Goal: Task Accomplishment & Management: Understand process/instructions

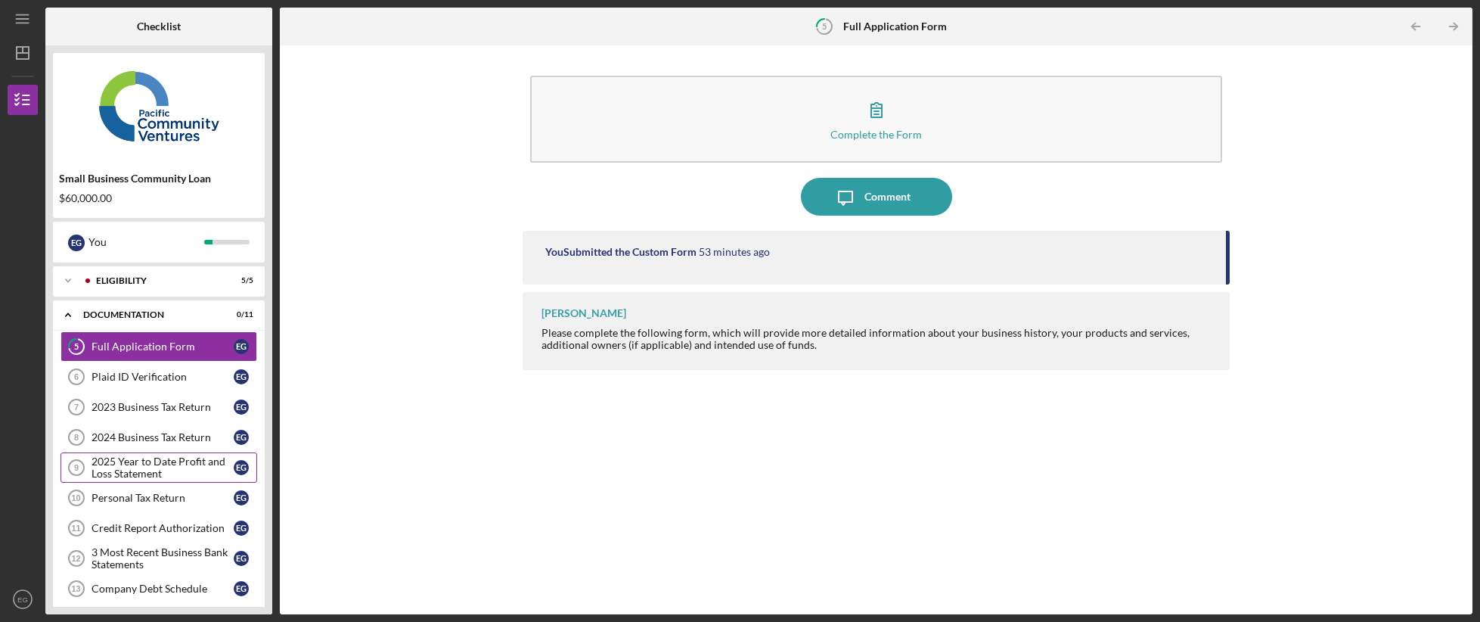
scroll to position [141, 0]
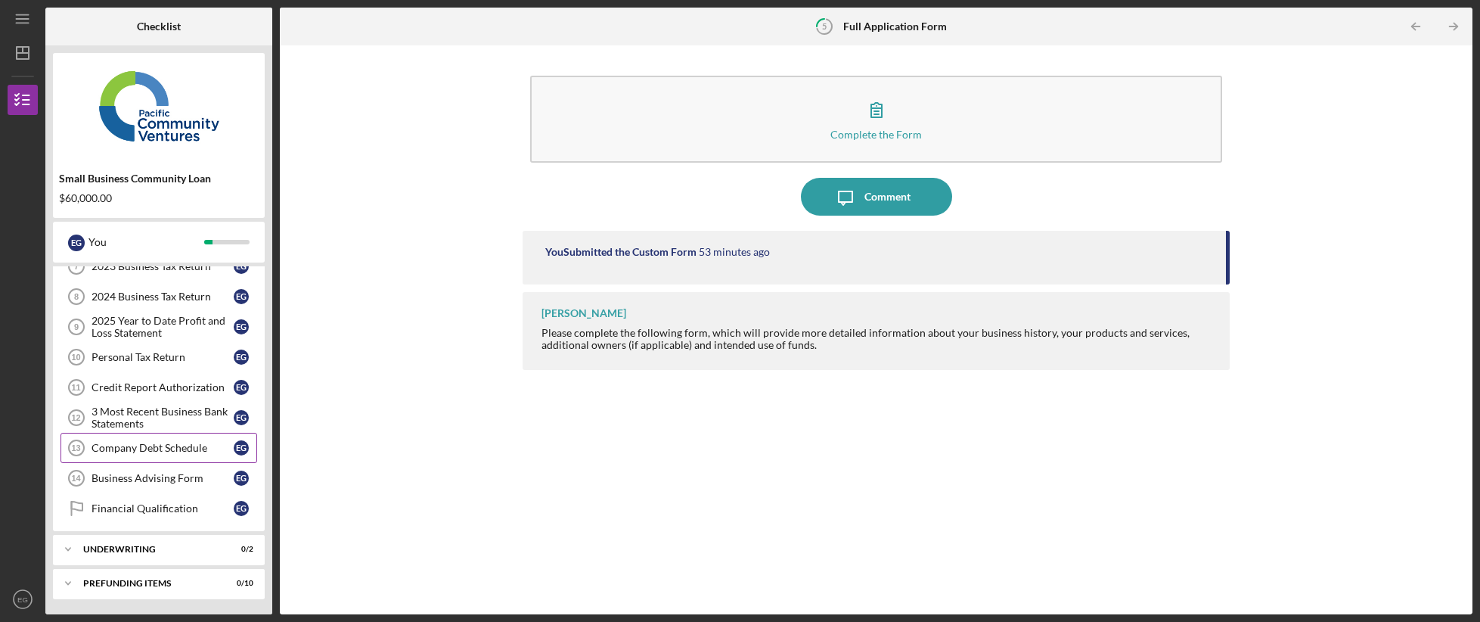
click at [178, 451] on div "Company Debt Schedule" at bounding box center [163, 448] width 142 height 12
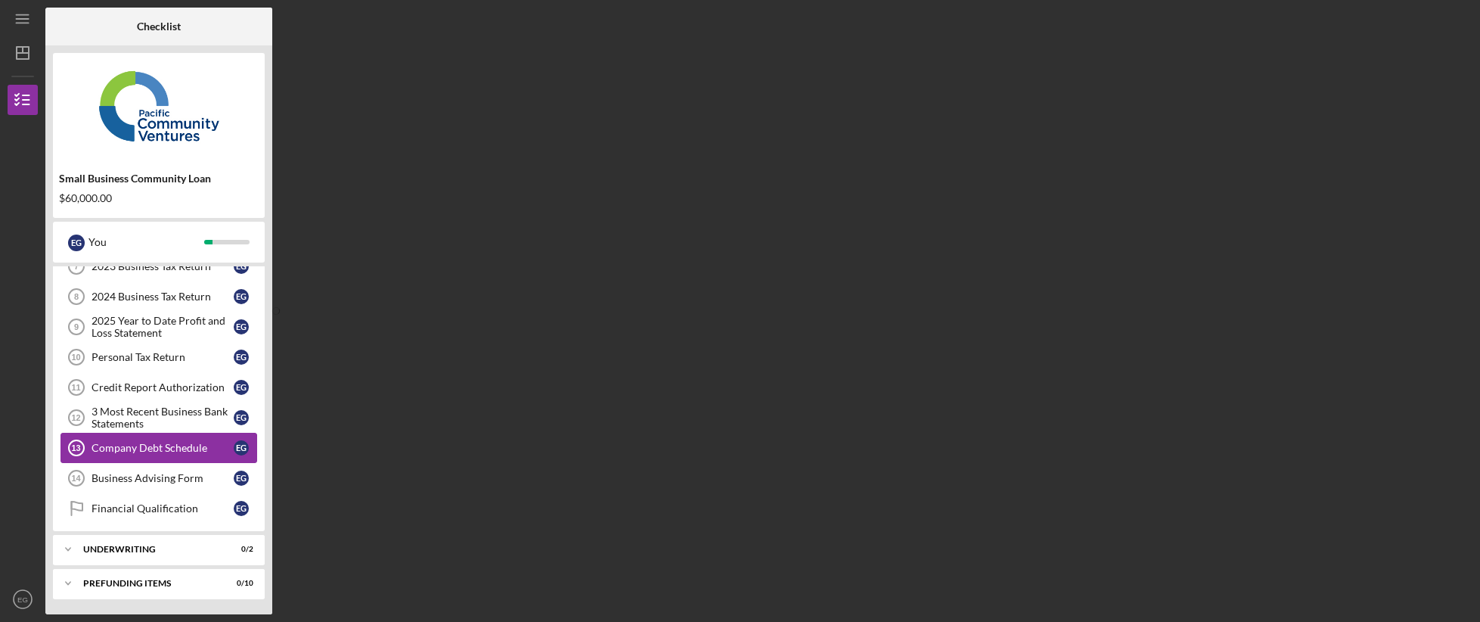
click at [140, 442] on div "Company Debt Schedule" at bounding box center [163, 448] width 142 height 12
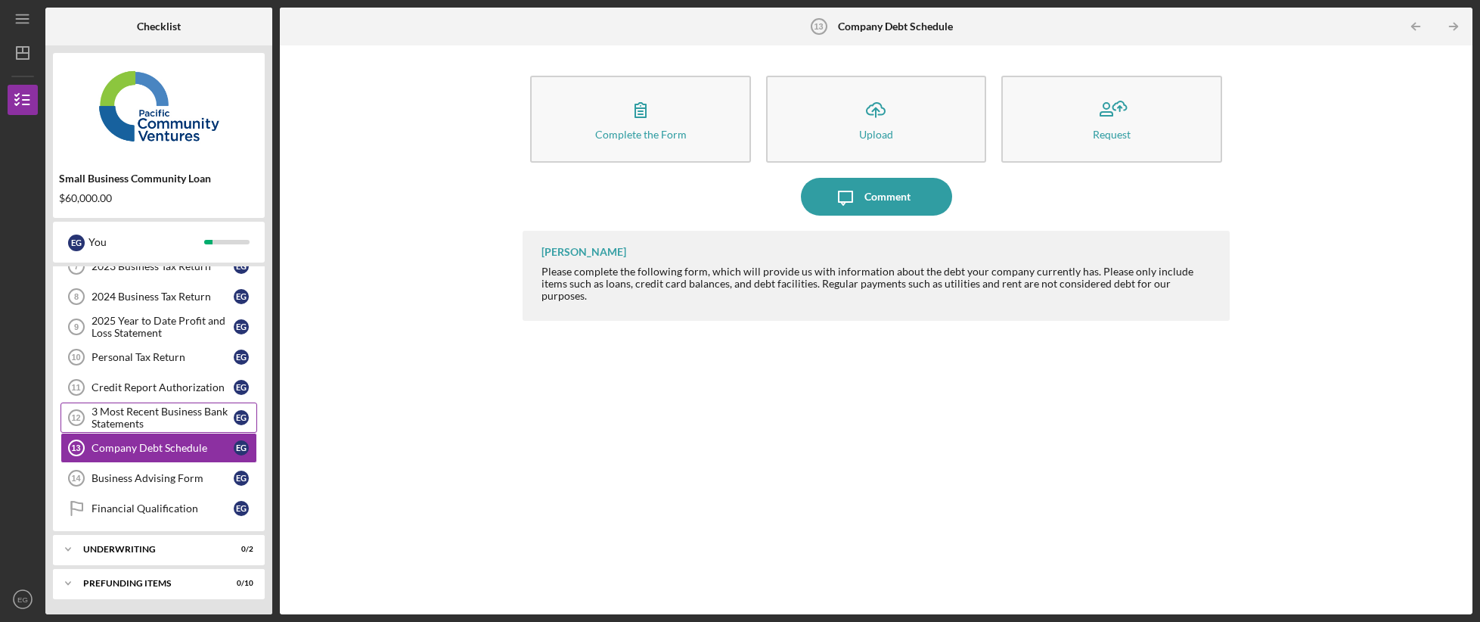
click at [121, 416] on div "3 Most Recent Business Bank Statements" at bounding box center [163, 417] width 142 height 24
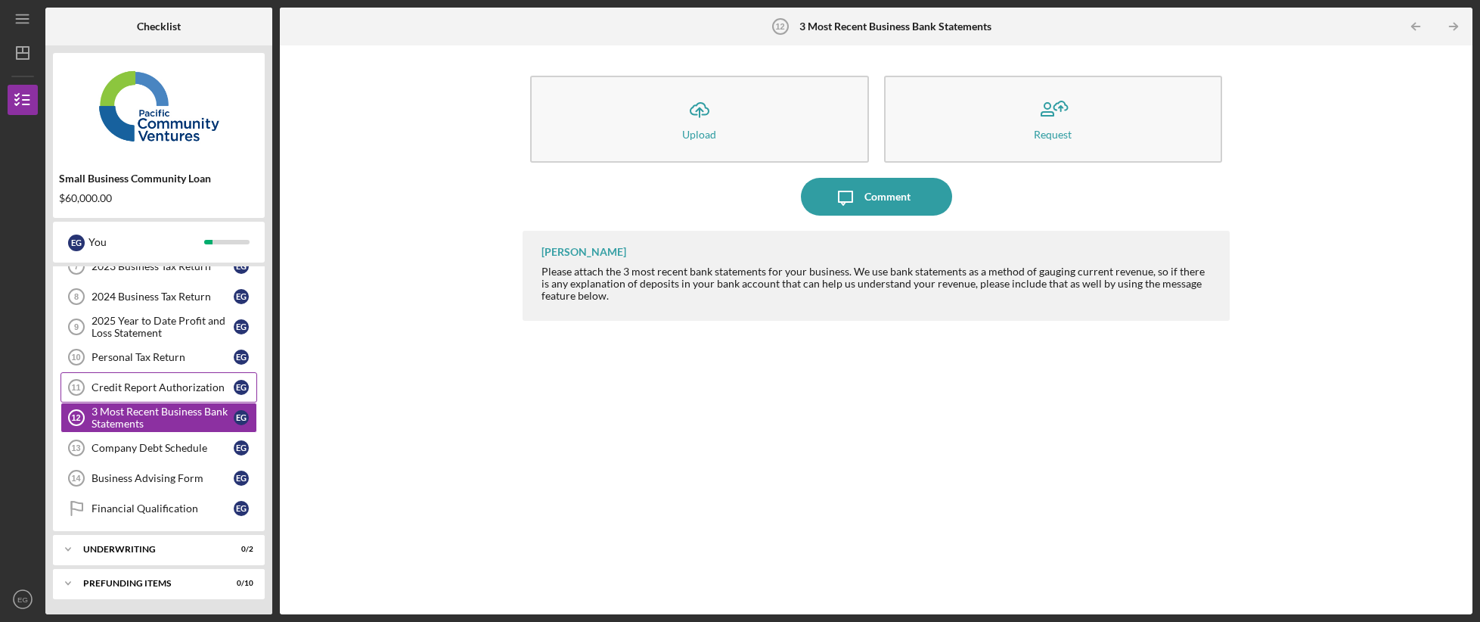
click at [147, 380] on link "Credit Report Authorization 11 Credit Report Authorization E G" at bounding box center [159, 387] width 197 height 30
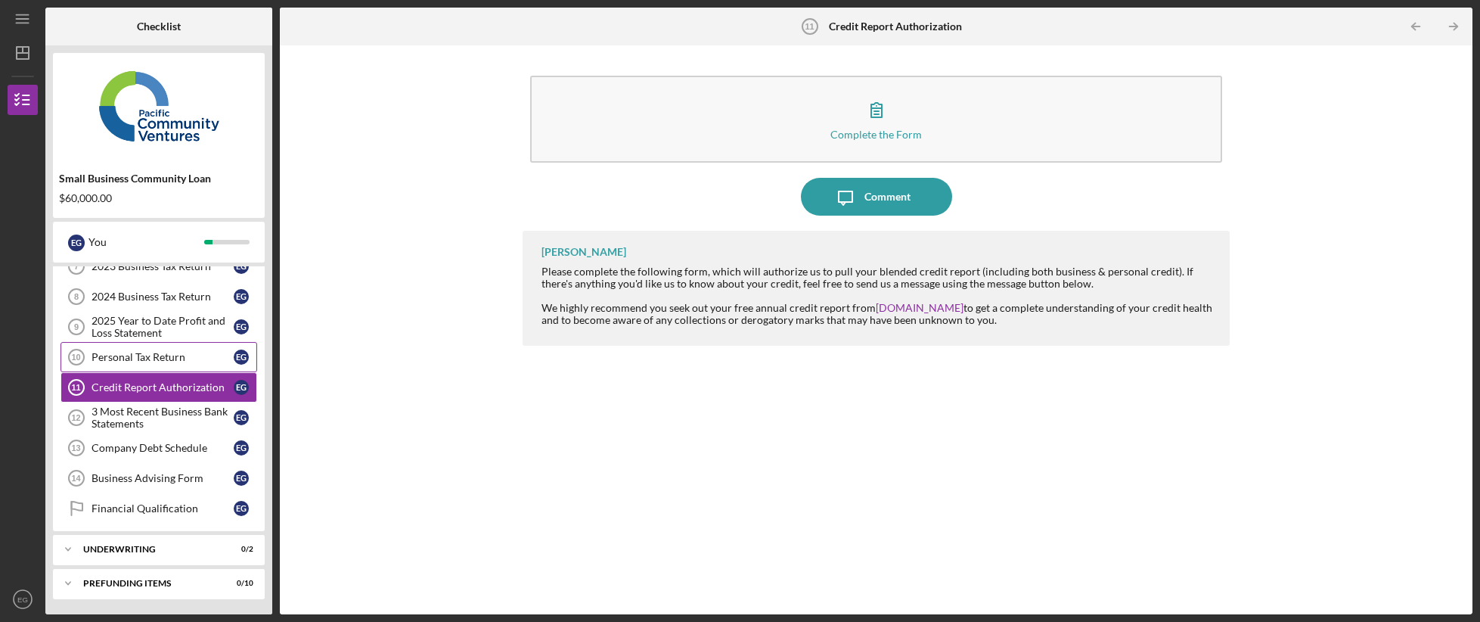
click at [151, 364] on link "Personal Tax Return 10 Personal Tax Return E G" at bounding box center [159, 357] width 197 height 30
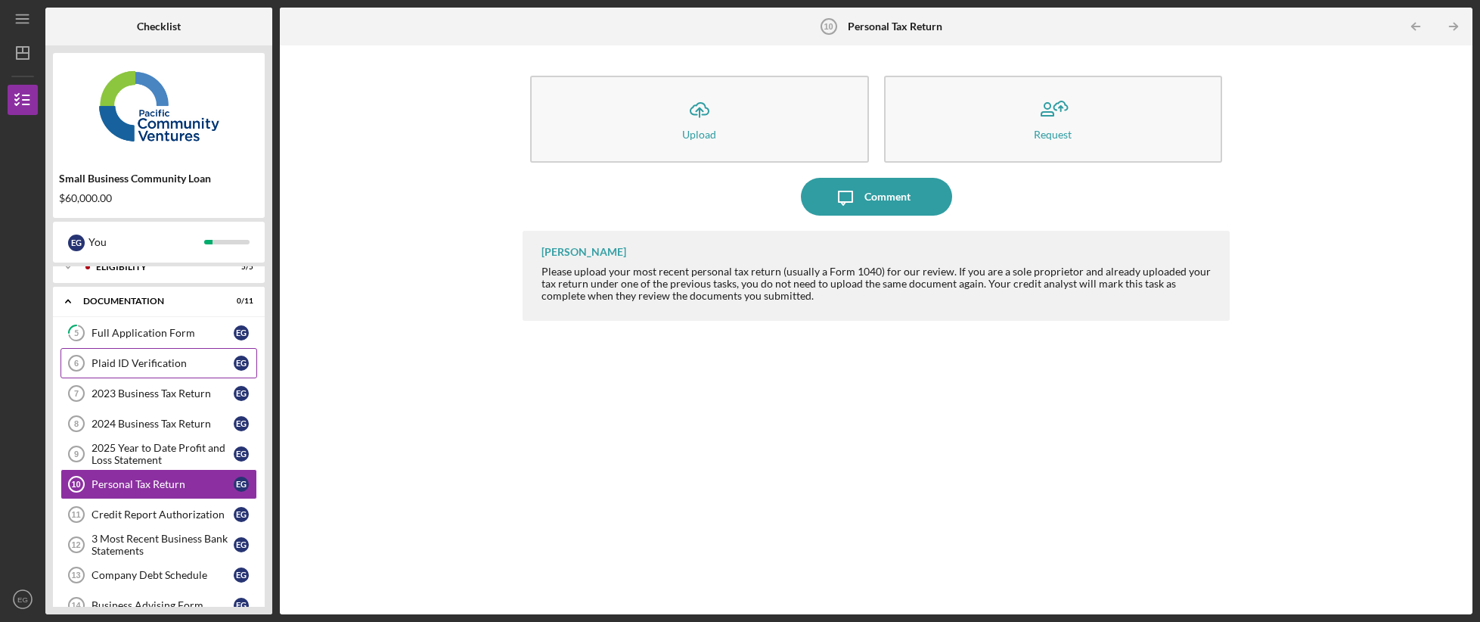
scroll to position [8, 0]
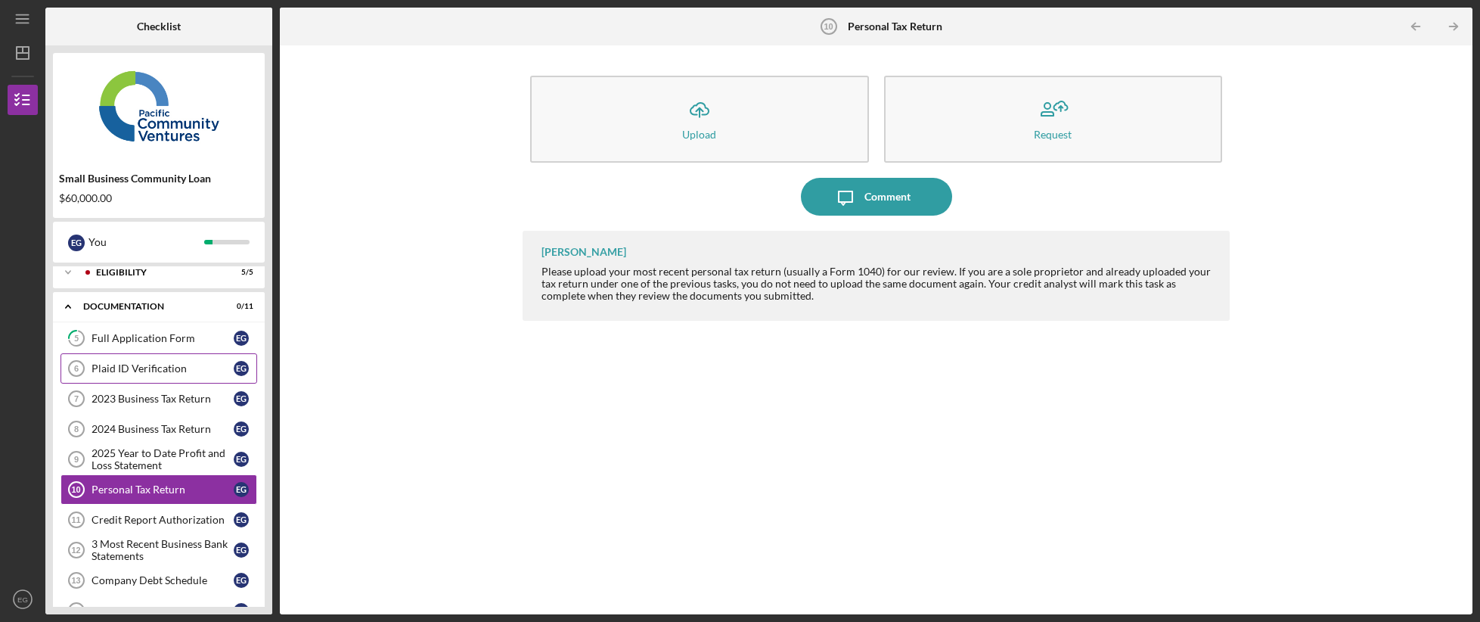
click at [151, 368] on div "Plaid ID Verification" at bounding box center [163, 368] width 142 height 12
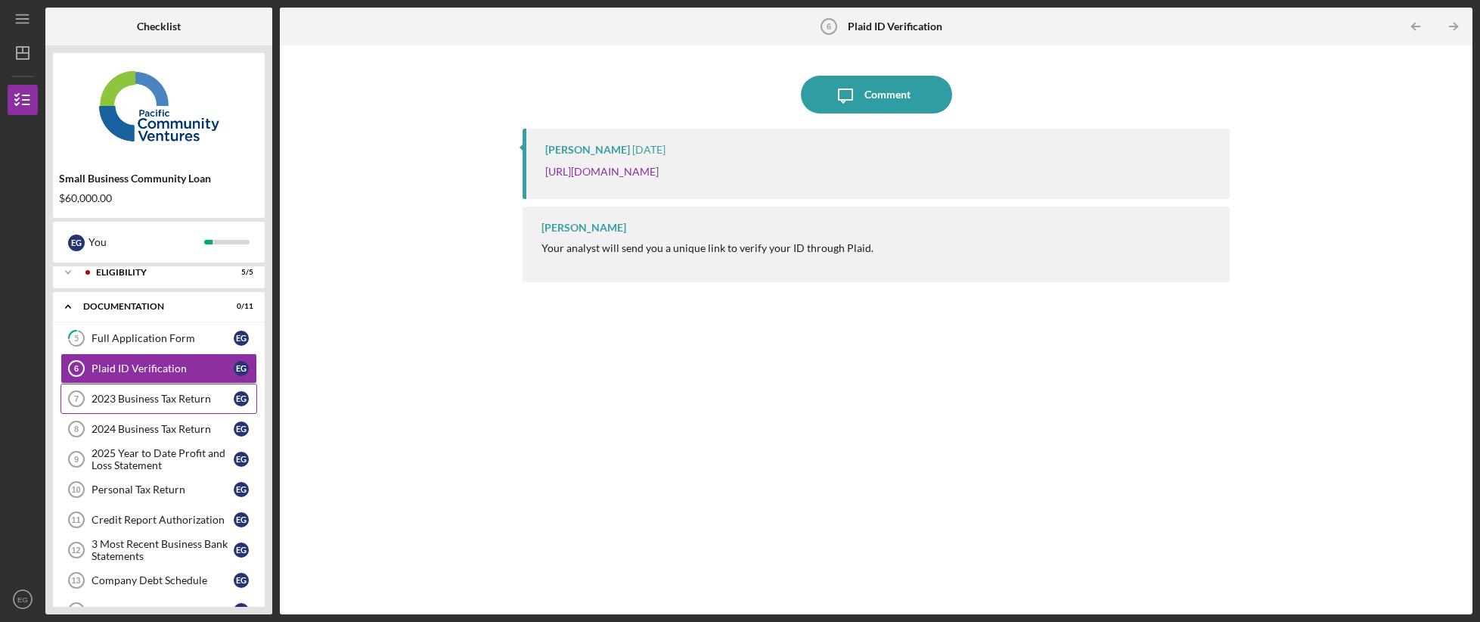
click at [117, 402] on div "2023 Business Tax Return" at bounding box center [163, 399] width 142 height 12
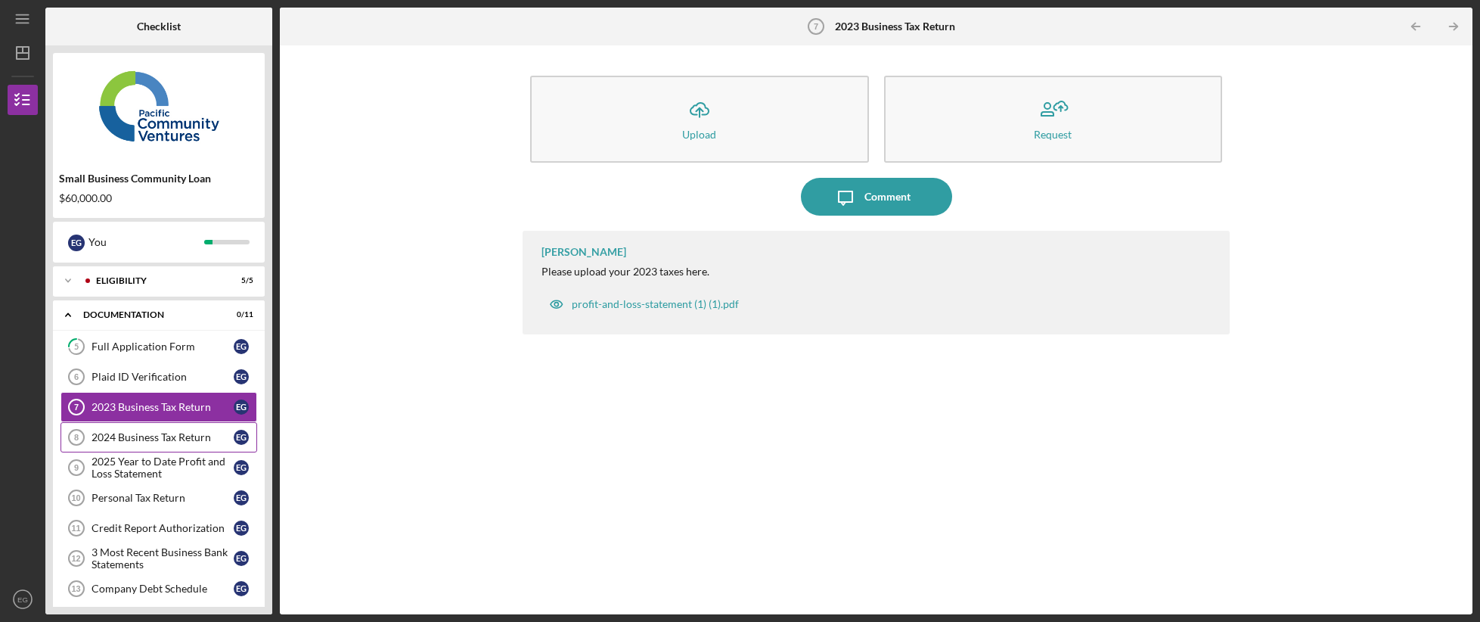
click at [174, 439] on div "2024 Business Tax Return" at bounding box center [163, 437] width 142 height 12
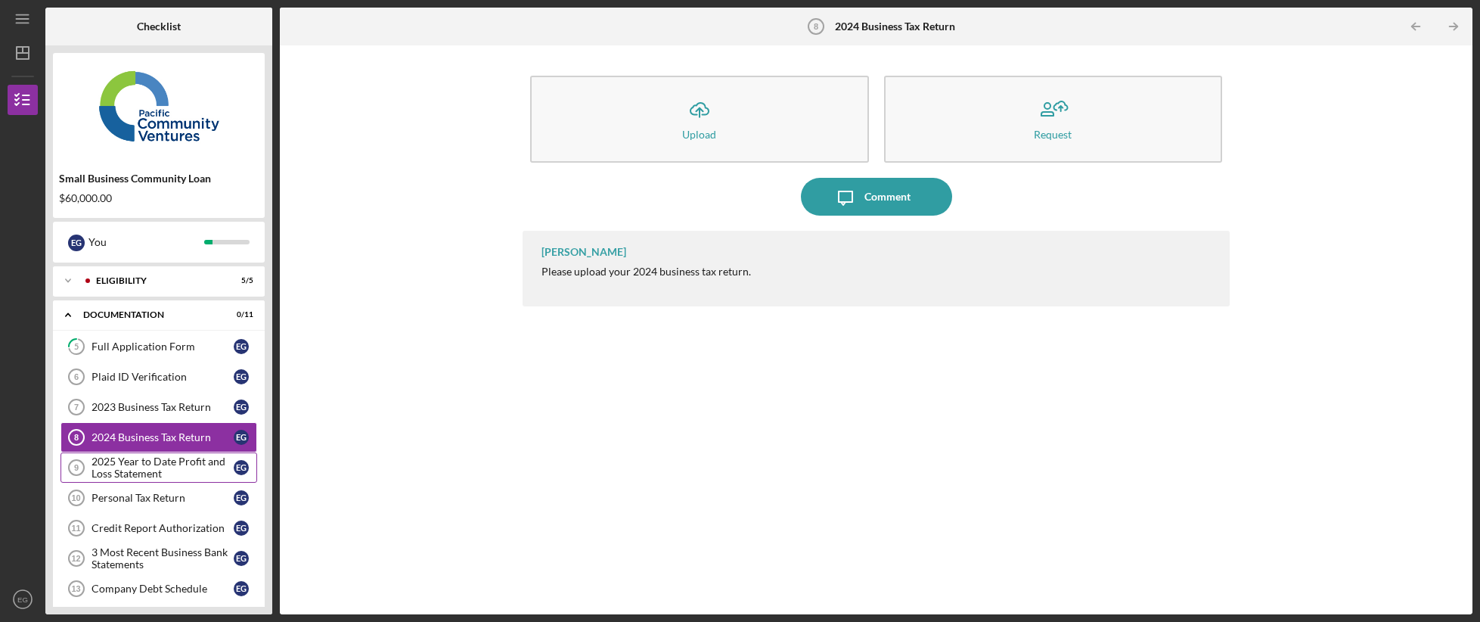
click at [166, 464] on div "2025 Year to Date Profit and Loss Statement" at bounding box center [163, 467] width 142 height 24
